Goal: Information Seeking & Learning: Compare options

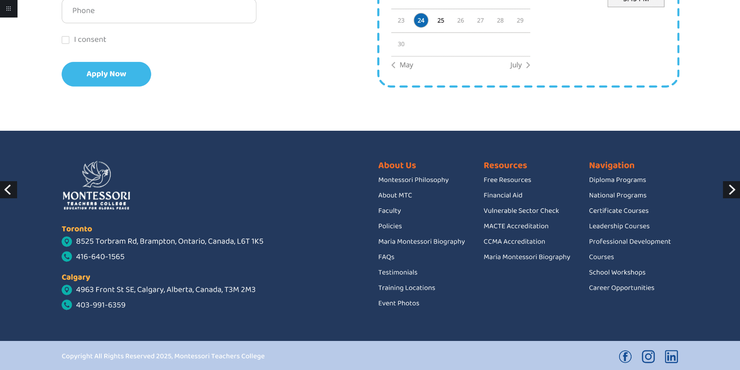
scroll to position [1837, 0]
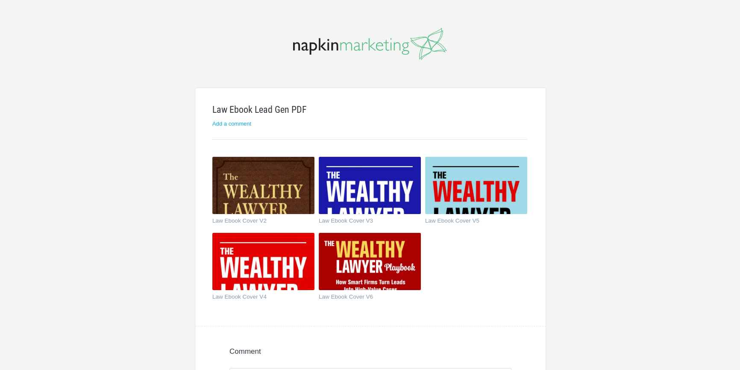
click at [361, 202] on img at bounding box center [370, 185] width 102 height 57
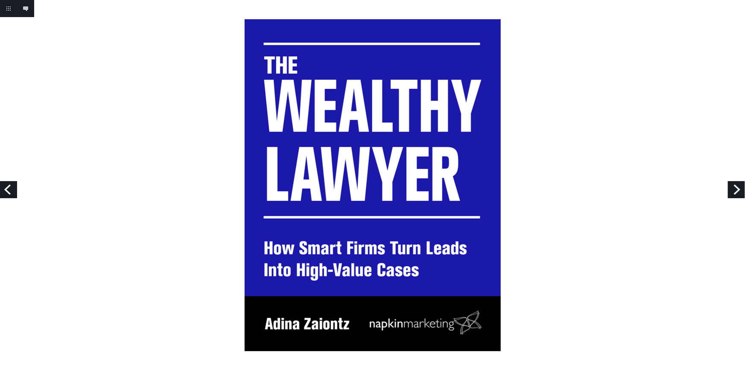
click at [736, 190] on link "Next" at bounding box center [736, 189] width 17 height 17
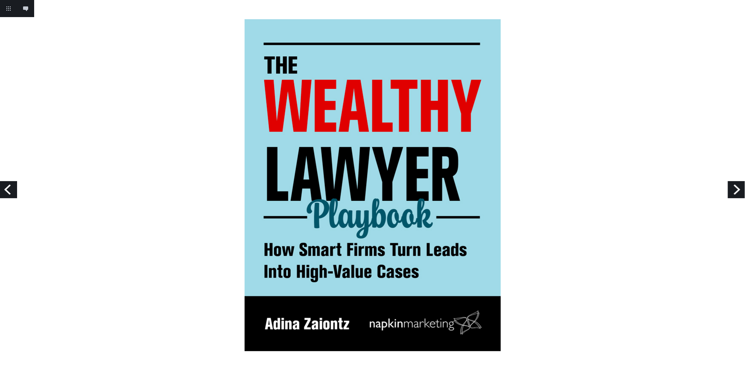
click at [736, 189] on link "Next" at bounding box center [736, 189] width 17 height 17
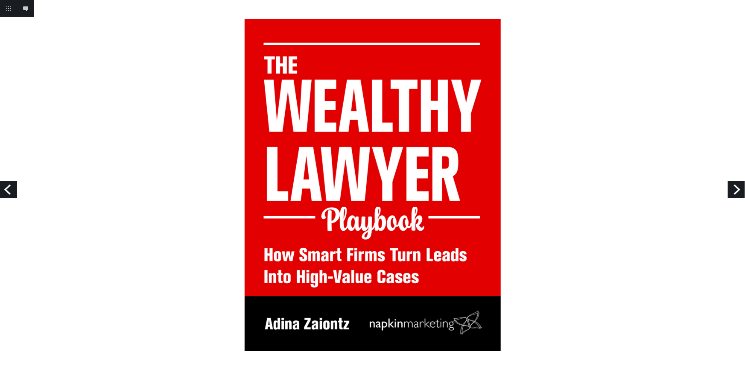
click at [735, 192] on link "Next" at bounding box center [736, 189] width 17 height 17
click at [9, 10] on link "Return to project" at bounding box center [8, 8] width 17 height 17
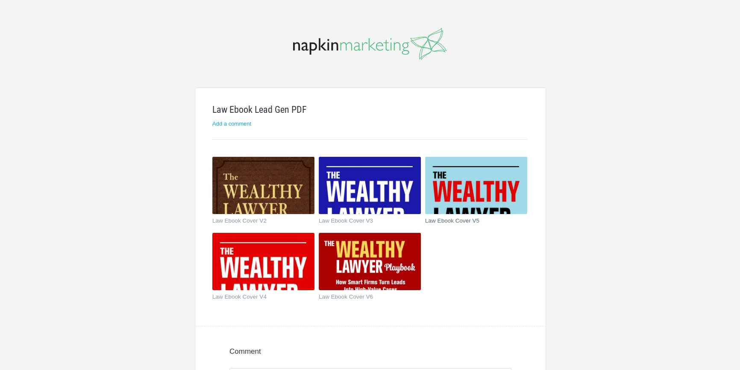
click at [457, 190] on img at bounding box center [476, 185] width 102 height 57
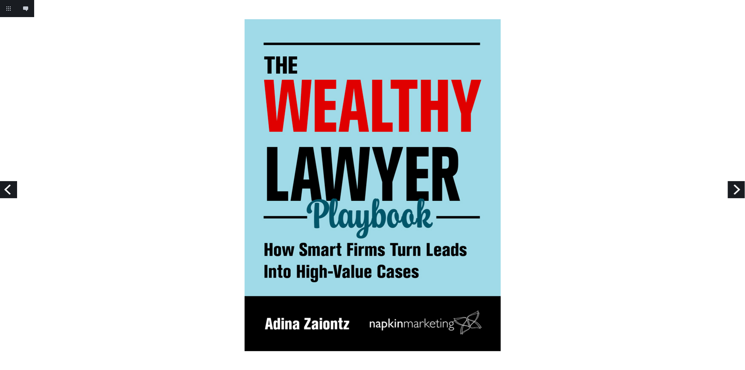
click at [733, 188] on link "Next" at bounding box center [736, 189] width 17 height 17
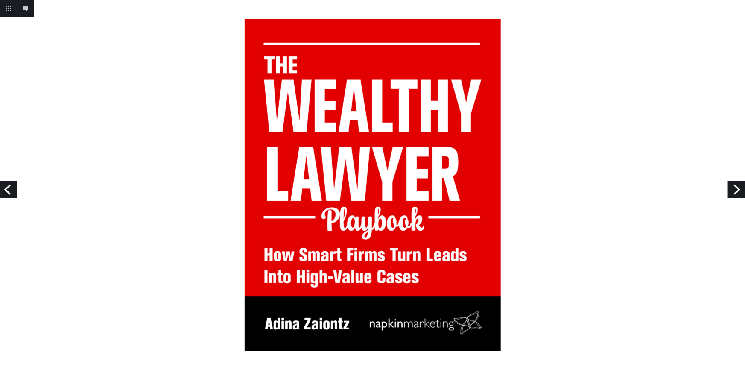
click at [738, 188] on link "Next" at bounding box center [736, 189] width 17 height 17
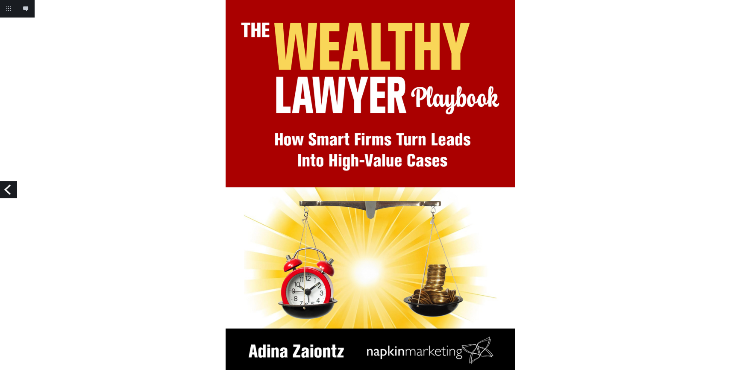
click at [8, 190] on link "Previous" at bounding box center [8, 189] width 17 height 17
